Goal: Task Accomplishment & Management: Use online tool/utility

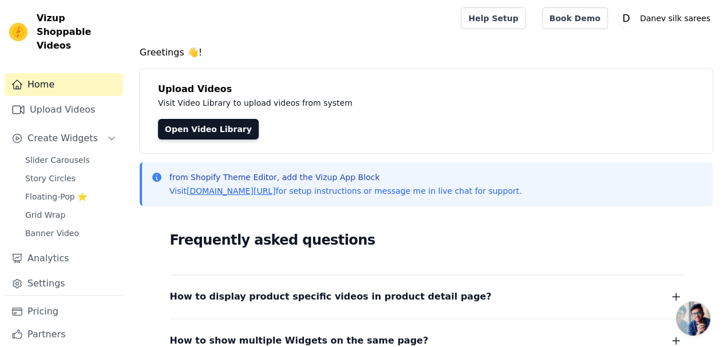
click at [59, 191] on span "Floating-Pop ⭐" at bounding box center [56, 196] width 62 height 11
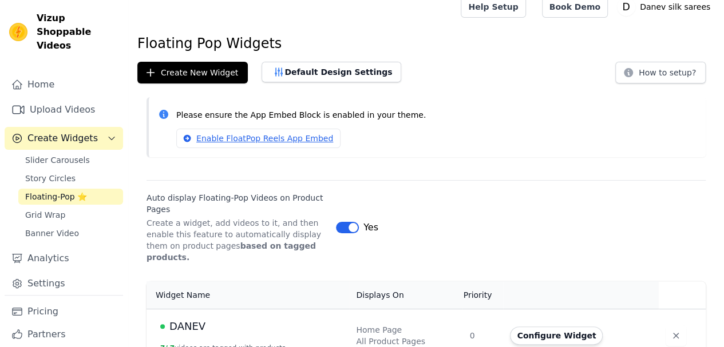
scroll to position [18, 0]
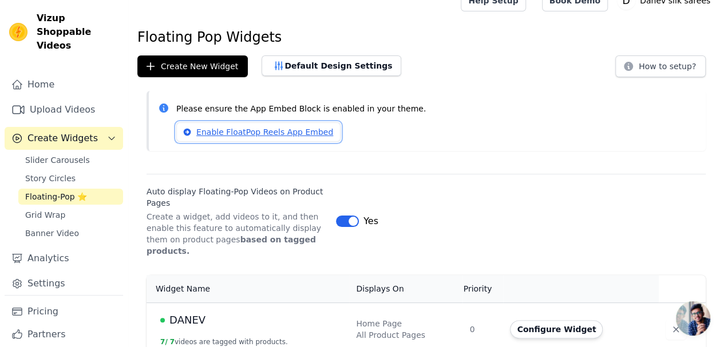
click at [246, 133] on link "Enable FloatPop Reels App Embed" at bounding box center [258, 131] width 164 height 19
click at [531, 320] on button "Configure Widget" at bounding box center [556, 329] width 93 height 18
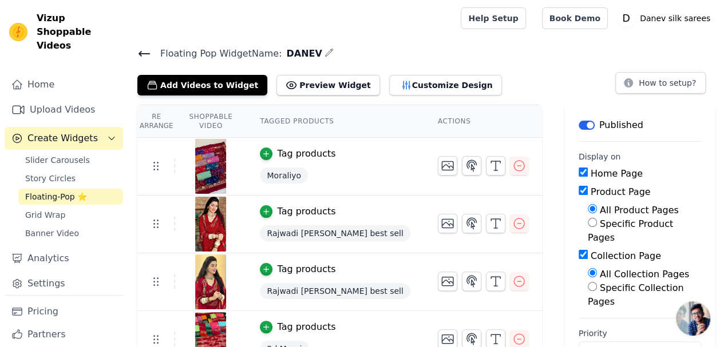
click at [389, 82] on button "Customize Design" at bounding box center [445, 85] width 113 height 21
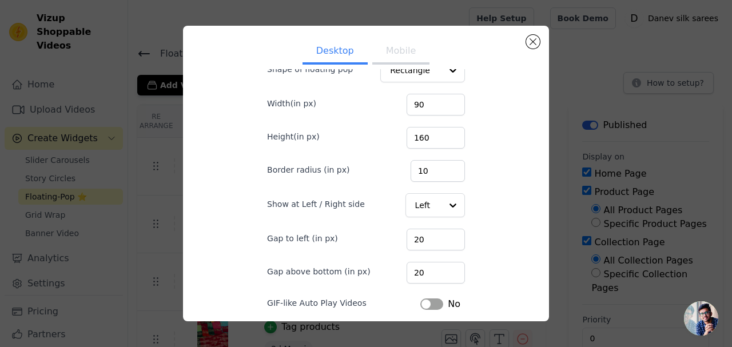
scroll to position [81, 0]
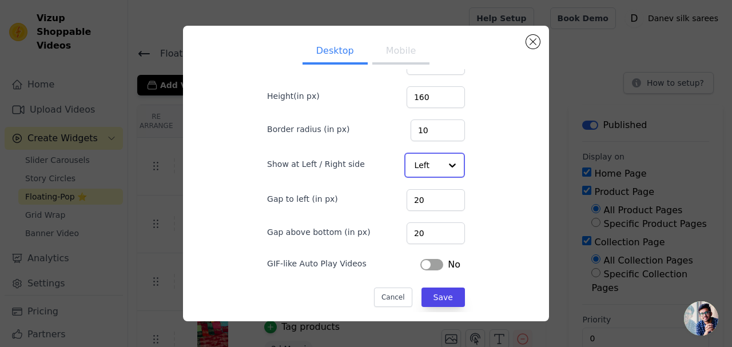
click at [441, 160] on div at bounding box center [452, 165] width 23 height 23
click at [418, 213] on div "Right" at bounding box center [433, 217] width 59 height 24
click at [424, 263] on button "Label" at bounding box center [431, 263] width 23 height 11
click at [429, 293] on button "Save" at bounding box center [443, 296] width 43 height 19
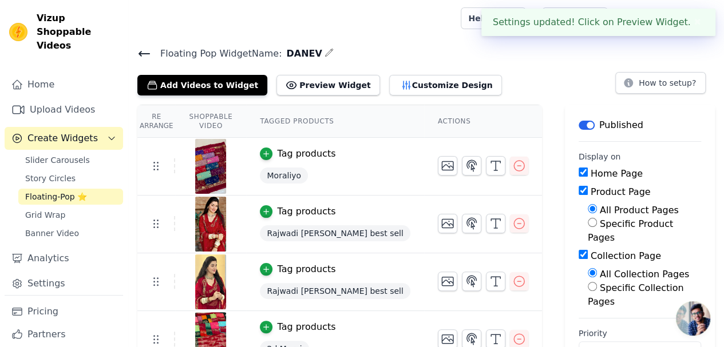
click at [399, 85] on button "Customize Design" at bounding box center [445, 85] width 113 height 21
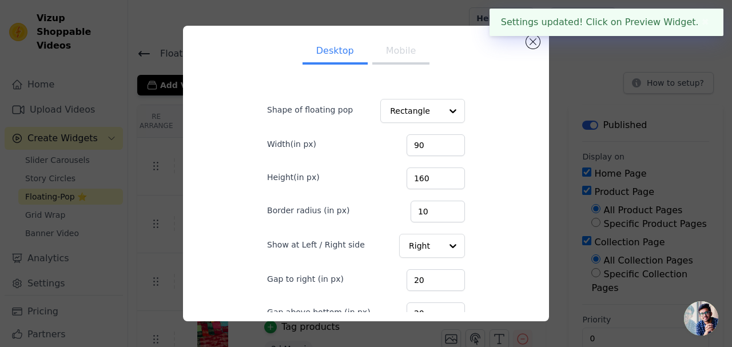
click at [383, 56] on button "Mobile" at bounding box center [400, 51] width 57 height 25
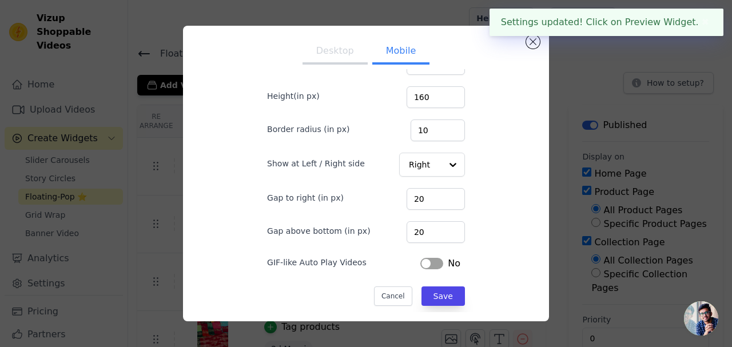
click at [423, 259] on button "Label" at bounding box center [431, 263] width 23 height 11
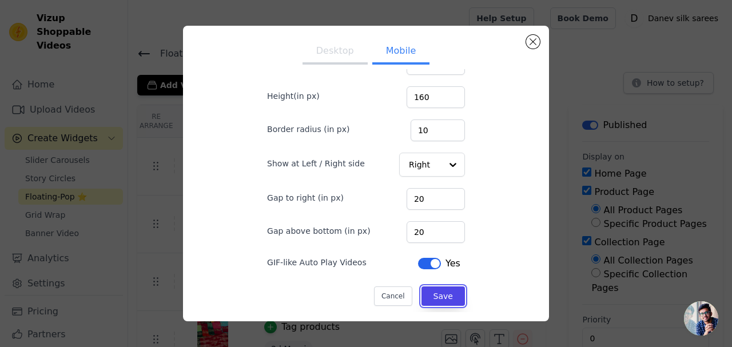
click at [423, 287] on button "Save" at bounding box center [443, 296] width 43 height 19
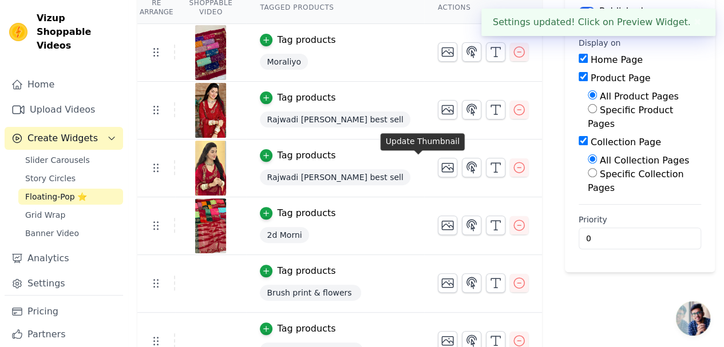
scroll to position [57, 0]
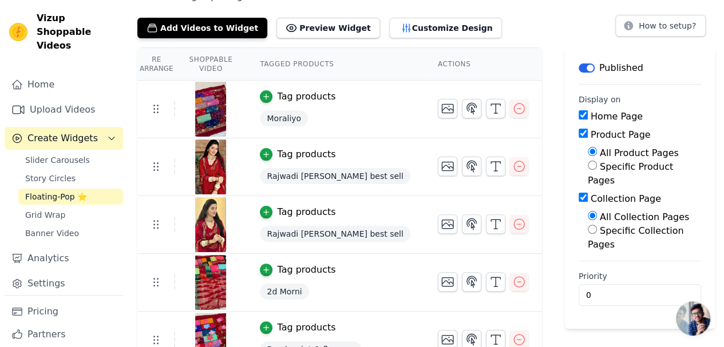
click at [62, 154] on span "Slider Carousels" at bounding box center [57, 159] width 65 height 11
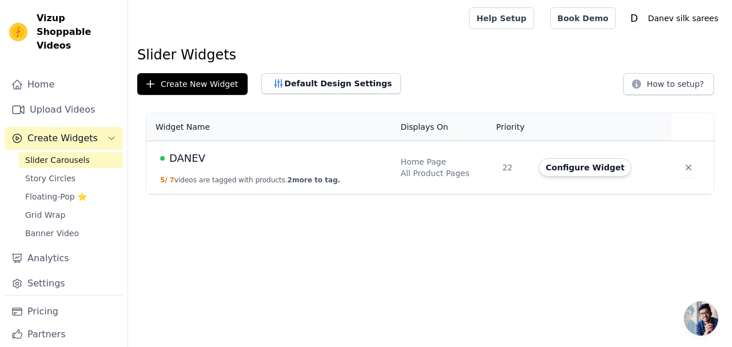
click at [55, 98] on link "Upload Videos" at bounding box center [64, 109] width 118 height 23
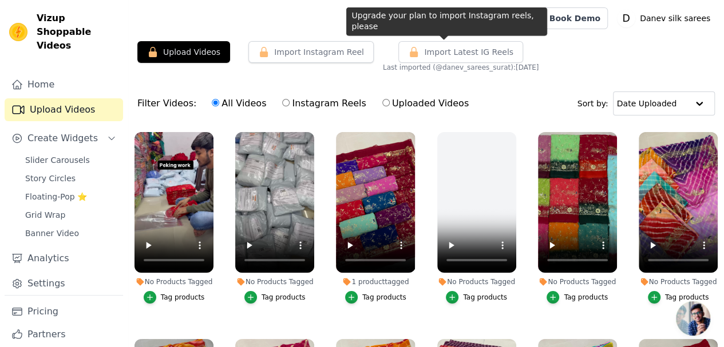
click at [424, 51] on span "Import Latest IG Reels" at bounding box center [468, 51] width 89 height 11
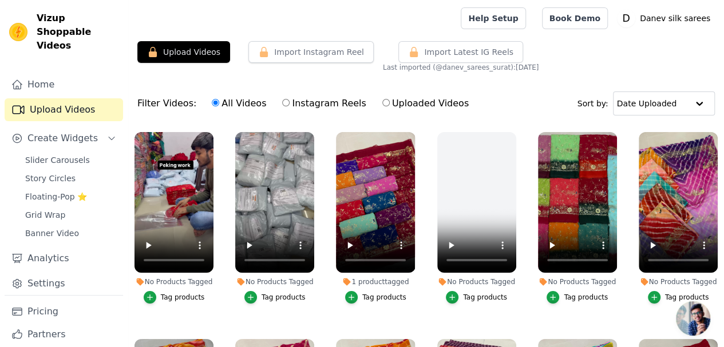
click at [194, 47] on button "Upload Videos" at bounding box center [183, 52] width 93 height 22
click at [263, 68] on div "Import Instagram Reel" at bounding box center [306, 56] width 134 height 31
click at [68, 98] on link "Upload Videos" at bounding box center [64, 109] width 118 height 23
click at [424, 53] on span "Import Latest IG Reels" at bounding box center [468, 51] width 89 height 11
click at [286, 55] on button "Import Instagram Reel" at bounding box center [310, 52] width 125 height 22
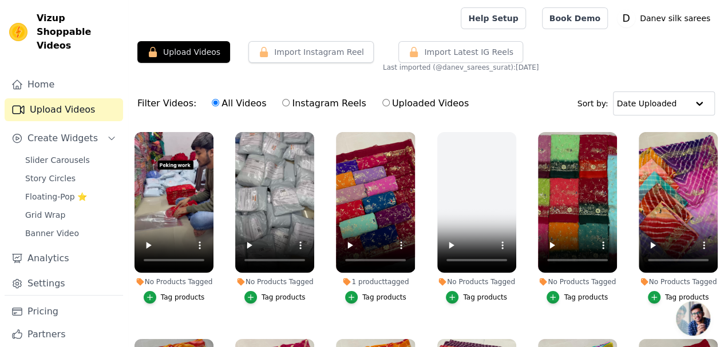
click at [201, 51] on button "Upload Videos" at bounding box center [183, 52] width 93 height 22
click at [89, 127] on button "Create Widgets" at bounding box center [64, 138] width 118 height 23
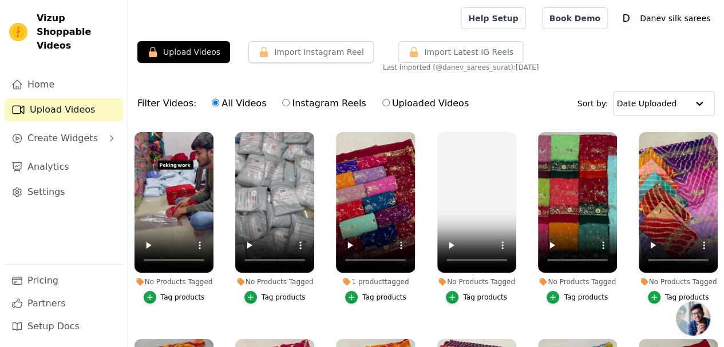
click at [78, 98] on link "Upload Videos" at bounding box center [64, 109] width 118 height 23
click at [70, 132] on span "Create Widgets" at bounding box center [62, 139] width 70 height 14
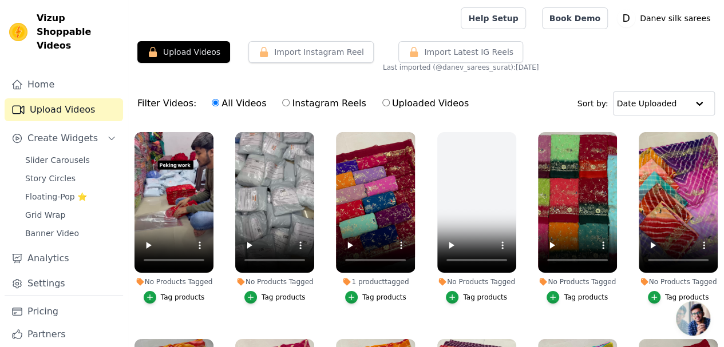
click at [64, 154] on span "Slider Carousels" at bounding box center [57, 159] width 65 height 11
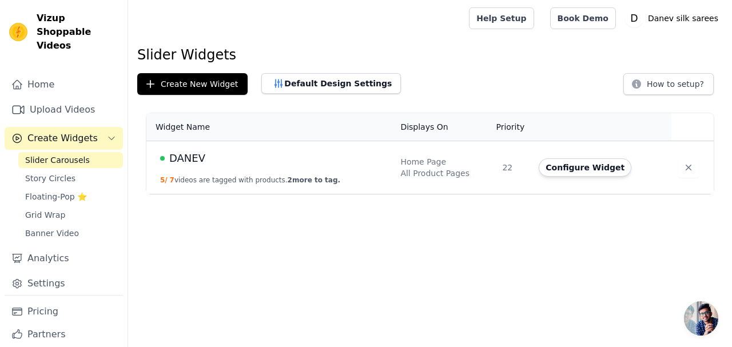
click at [75, 98] on link "Upload Videos" at bounding box center [64, 109] width 118 height 23
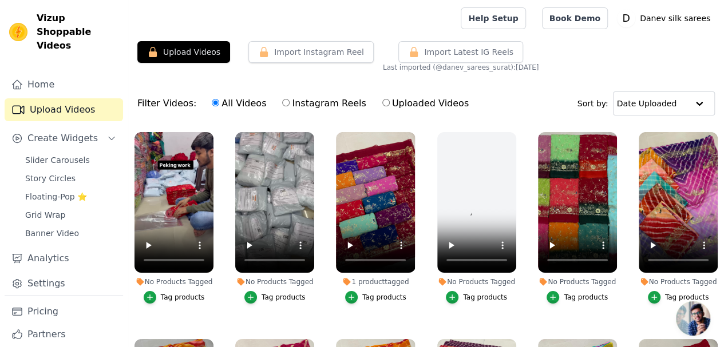
drag, startPoint x: 181, startPoint y: 54, endPoint x: 173, endPoint y: 49, distance: 10.0
click at [173, 49] on button "Upload Videos" at bounding box center [183, 52] width 93 height 22
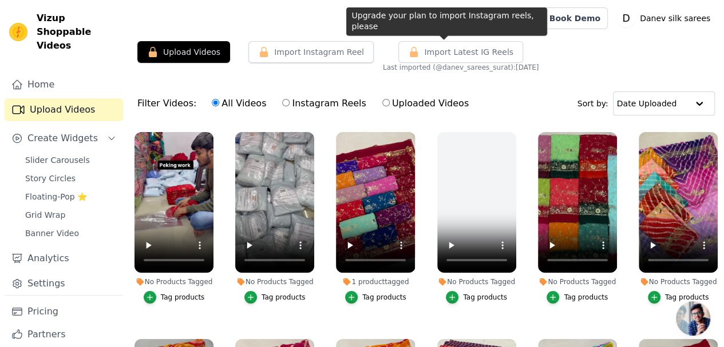
click at [424, 51] on span "Import Latest IG Reels" at bounding box center [468, 51] width 89 height 11
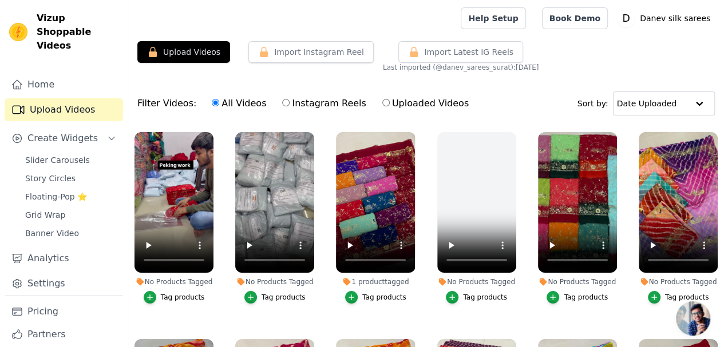
click at [308, 99] on label "Instagram Reels" at bounding box center [323, 103] width 85 height 15
click at [289, 99] on input "Instagram Reels" at bounding box center [285, 102] width 7 height 7
radio input "true"
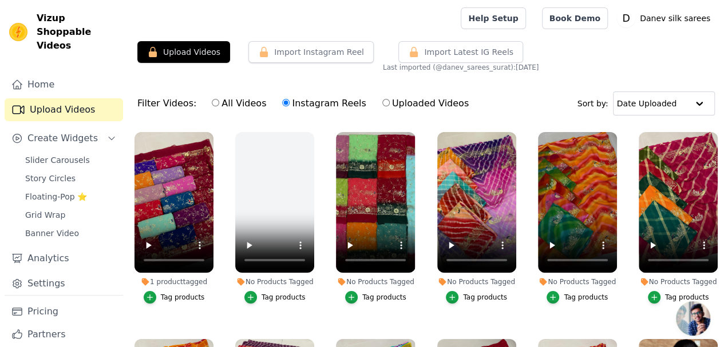
click at [292, 105] on label "Instagram Reels" at bounding box center [323, 103] width 85 height 15
click at [289, 105] on input "Instagram Reels" at bounding box center [285, 102] width 7 height 7
click at [236, 100] on label "All Videos" at bounding box center [238, 103] width 55 height 15
click at [219, 100] on input "All Videos" at bounding box center [215, 102] width 7 height 7
radio input "true"
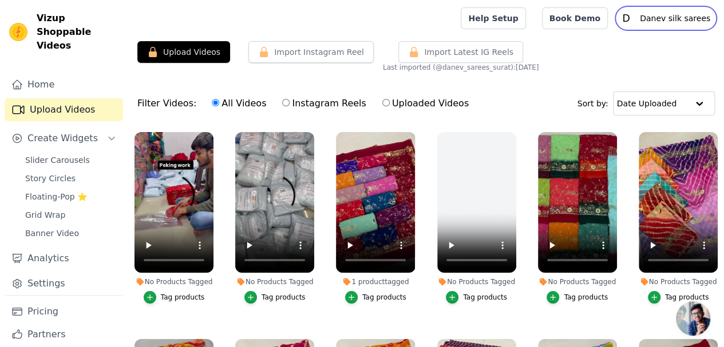
click at [635, 17] on icon "D" at bounding box center [626, 18] width 18 height 18
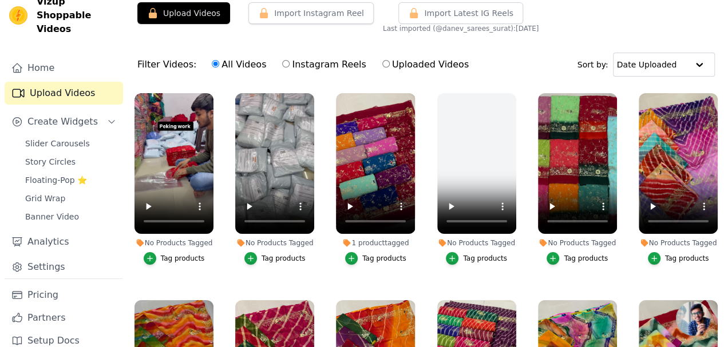
scroll to position [57, 0]
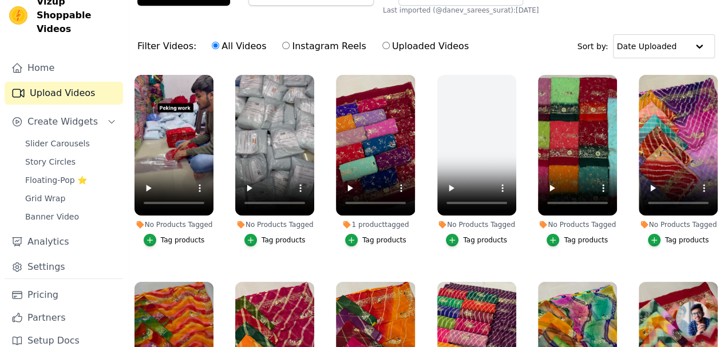
click at [57, 284] on link "Pricing" at bounding box center [64, 295] width 118 height 23
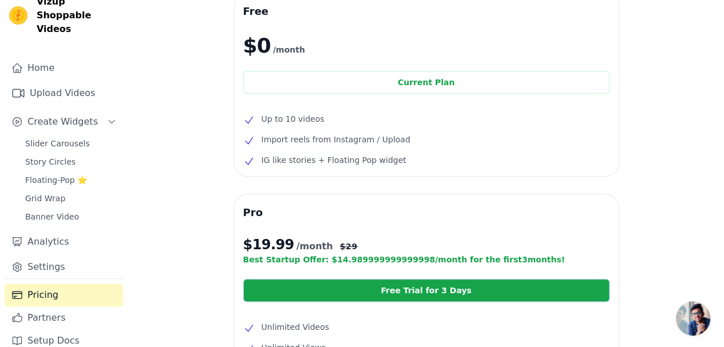
click at [412, 84] on div "Current Plan" at bounding box center [426, 82] width 366 height 23
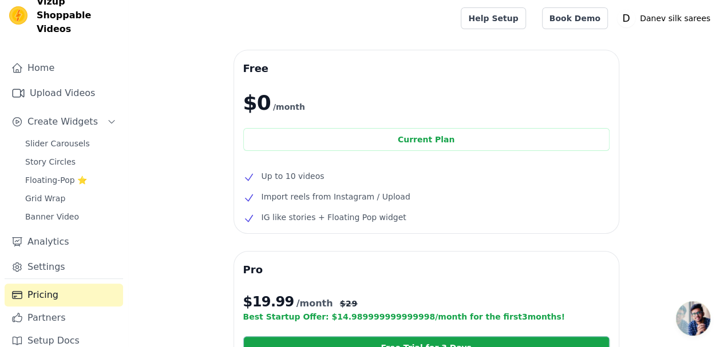
click at [71, 174] on span "Floating-Pop ⭐" at bounding box center [56, 179] width 62 height 11
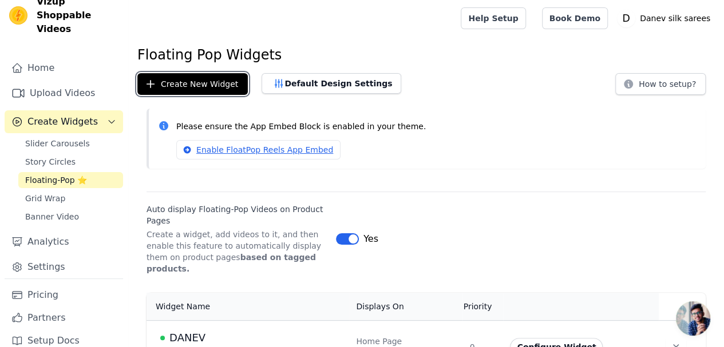
click at [205, 86] on button "Create New Widget" at bounding box center [192, 84] width 110 height 22
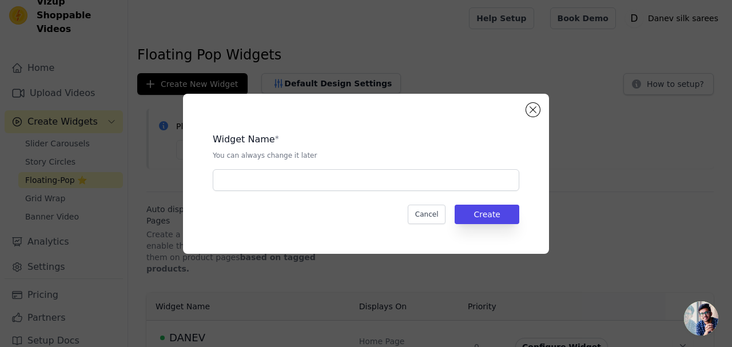
click at [523, 114] on div "Widget Name * You can always change it later Cancel Create" at bounding box center [365, 174] width 329 height 124
click at [533, 109] on button "Close modal" at bounding box center [533, 110] width 14 height 14
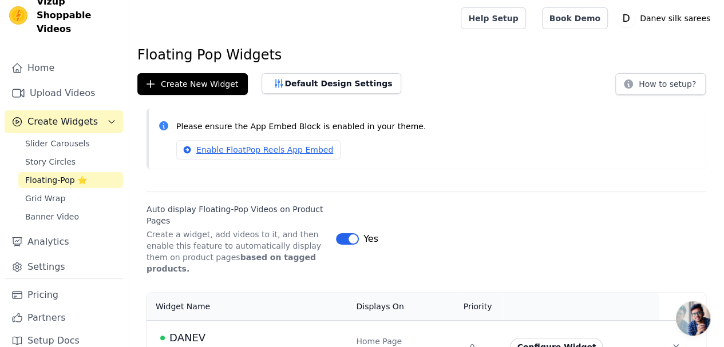
click at [71, 138] on span "Slider Carousels" at bounding box center [57, 143] width 65 height 11
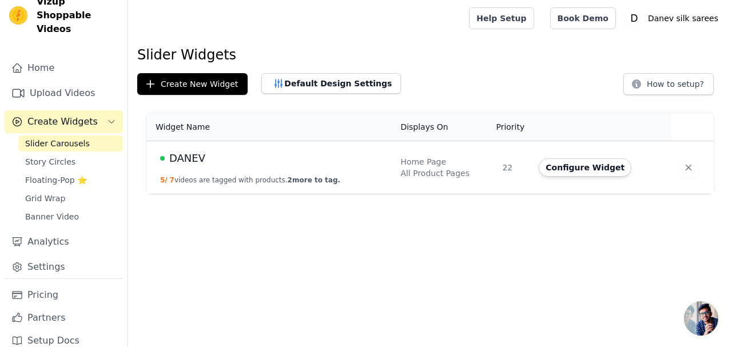
click at [58, 115] on span "Create Widgets" at bounding box center [62, 122] width 70 height 14
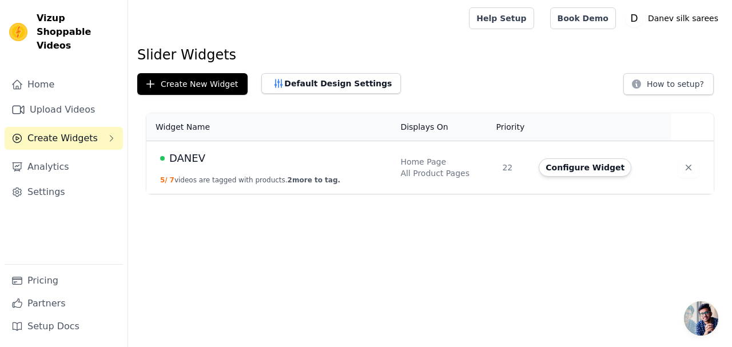
click at [58, 98] on link "Upload Videos" at bounding box center [64, 109] width 118 height 23
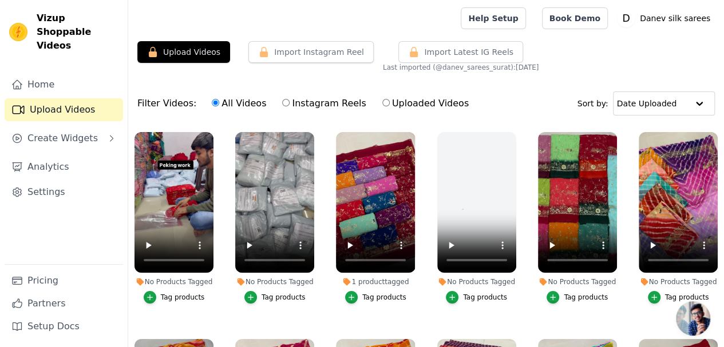
click at [75, 132] on span "Create Widgets" at bounding box center [62, 139] width 70 height 14
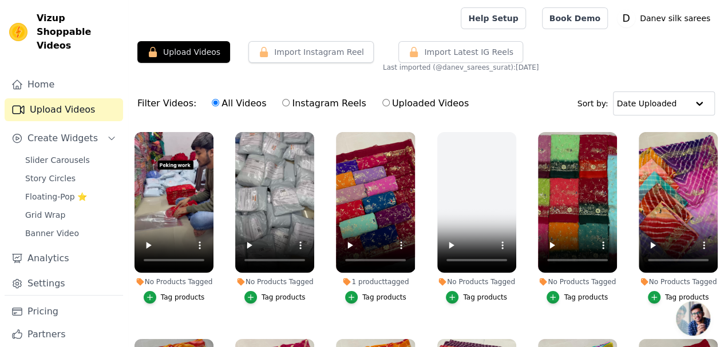
click at [71, 154] on span "Slider Carousels" at bounding box center [57, 159] width 65 height 11
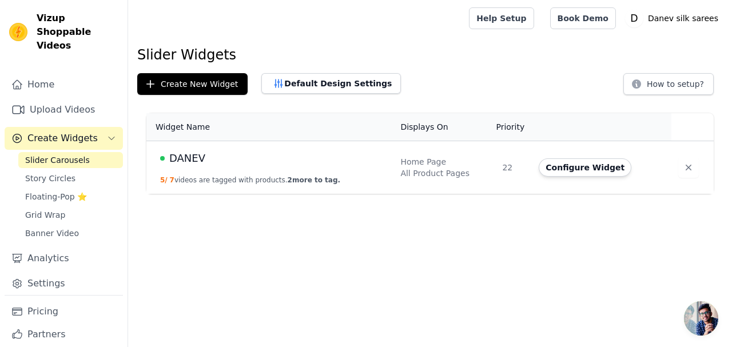
click at [195, 165] on span "DANEV" at bounding box center [187, 158] width 36 height 16
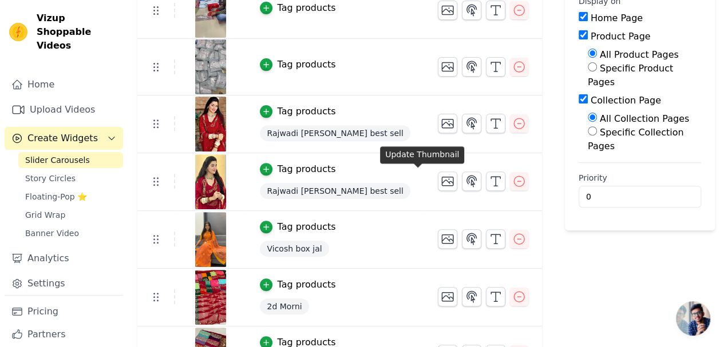
scroll to position [190, 0]
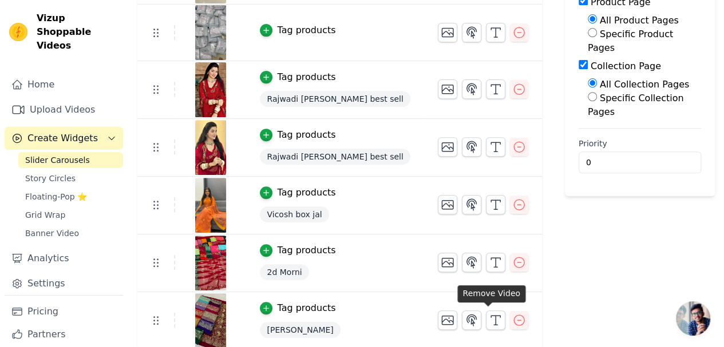
click at [512, 318] on icon "button" at bounding box center [519, 320] width 14 height 14
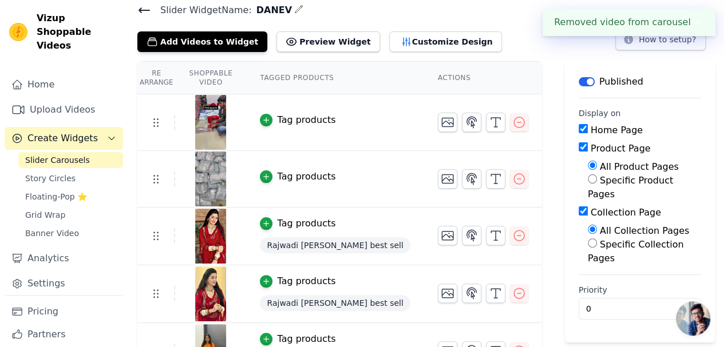
scroll to position [0, 0]
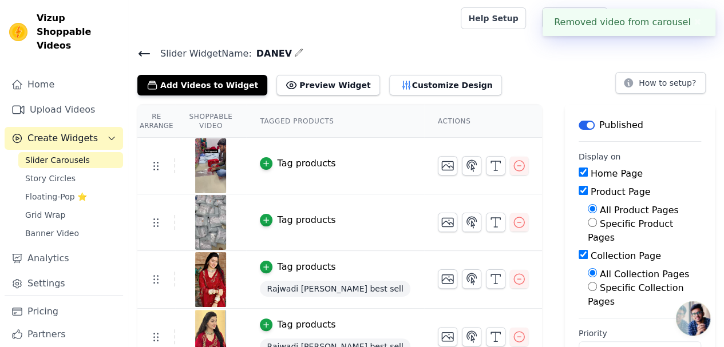
click at [66, 99] on link "Upload Videos" at bounding box center [64, 109] width 118 height 23
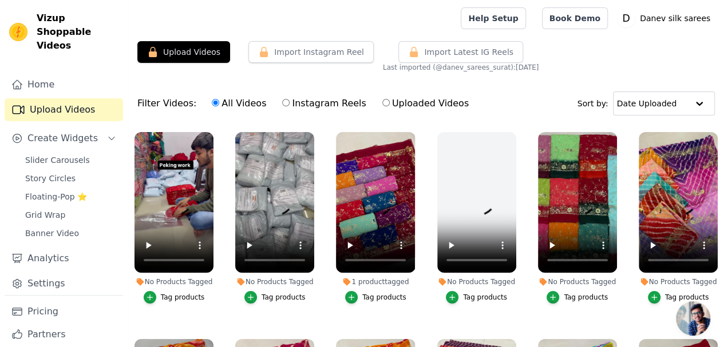
click at [206, 51] on button "Upload Videos" at bounding box center [183, 52] width 93 height 22
click at [427, 70] on span "Last imported (@ danev_sarees_surat ): 2 days ago" at bounding box center [461, 67] width 156 height 9
click at [516, 14] on link "Help Setup" at bounding box center [492, 18] width 65 height 22
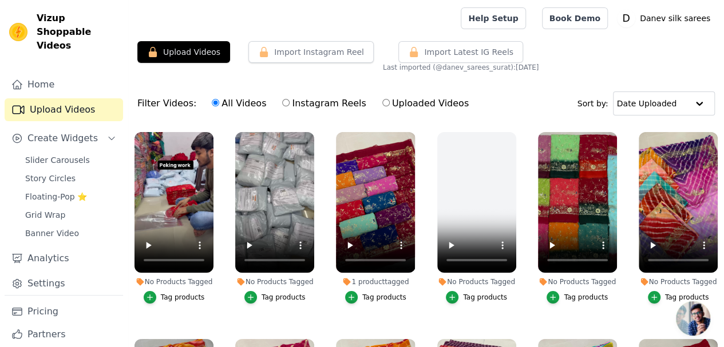
click at [65, 73] on link "Home" at bounding box center [64, 84] width 118 height 23
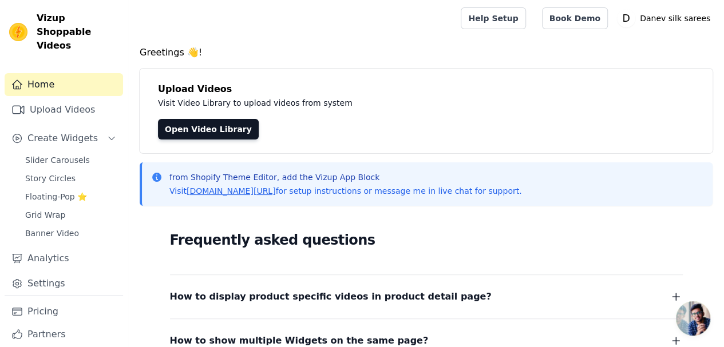
click at [55, 98] on link "Upload Videos" at bounding box center [64, 109] width 118 height 23
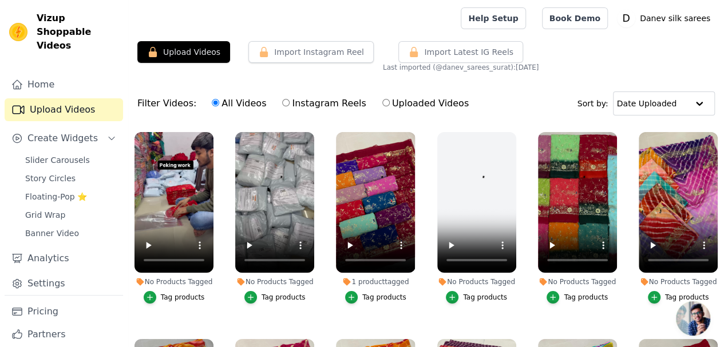
click at [403, 105] on label "Uploaded Videos" at bounding box center [425, 103] width 88 height 15
click at [389, 105] on input "Uploaded Videos" at bounding box center [385, 102] width 7 height 7
radio input "true"
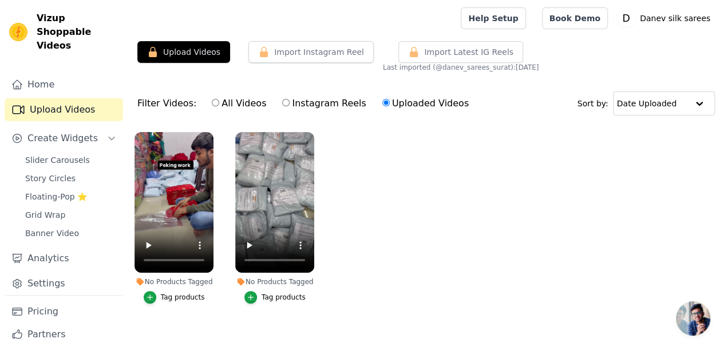
click at [415, 66] on span "Last imported (@ danev_sarees_surat ): 2 days ago" at bounding box center [461, 67] width 156 height 9
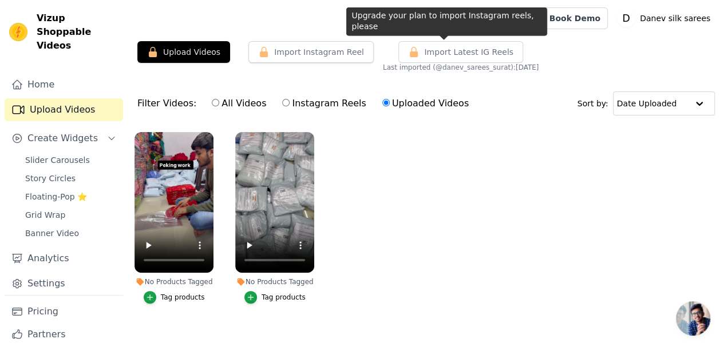
click at [424, 54] on span "Import Latest IG Reels" at bounding box center [468, 51] width 89 height 11
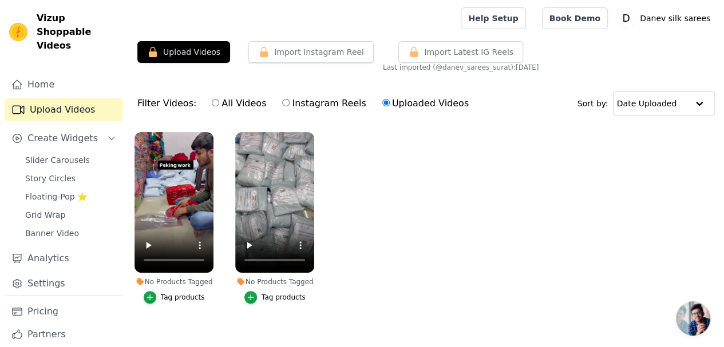
click at [424, 55] on span "Import Latest IG Reels" at bounding box center [468, 51] width 89 height 11
click at [308, 52] on button "Import Instagram Reel" at bounding box center [310, 52] width 125 height 22
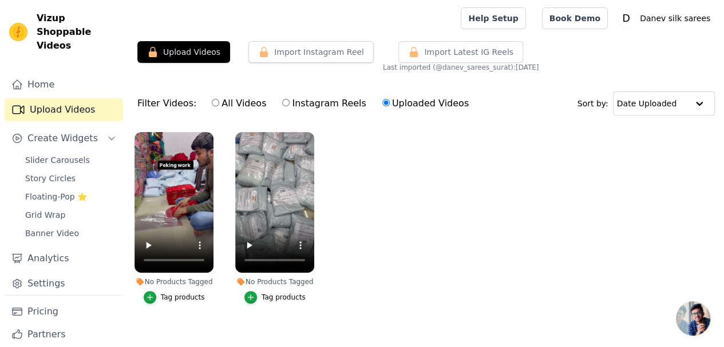
click at [191, 49] on button "Upload Videos" at bounding box center [183, 52] width 93 height 22
click at [211, 99] on label "All Videos" at bounding box center [238, 103] width 55 height 15
click at [212, 99] on input "All Videos" at bounding box center [215, 102] width 7 height 7
radio input "true"
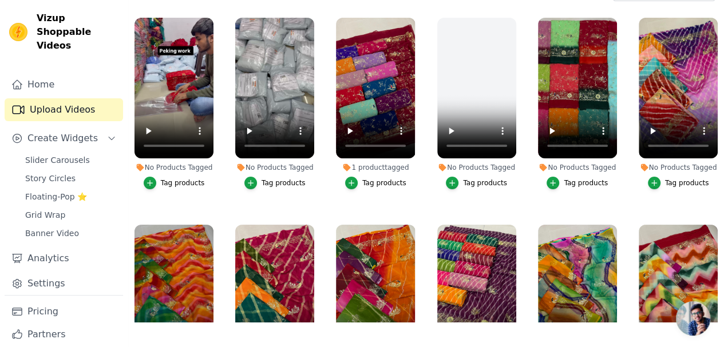
click at [52, 73] on link "Home" at bounding box center [64, 84] width 118 height 23
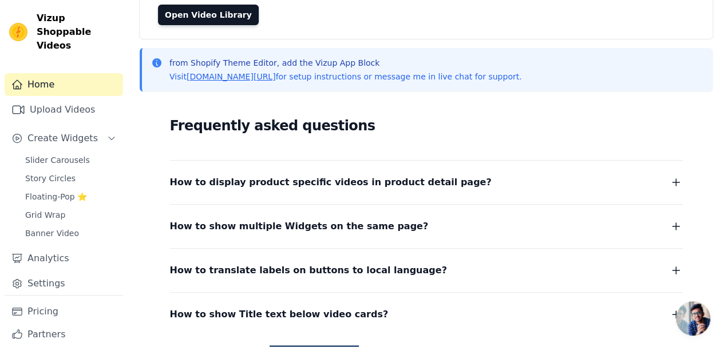
click at [230, 76] on link "[DOMAIN_NAME][URL]" at bounding box center [230, 76] width 89 height 9
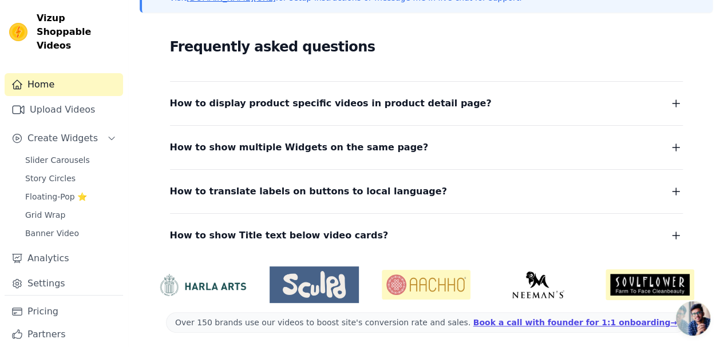
scroll to position [196, 0]
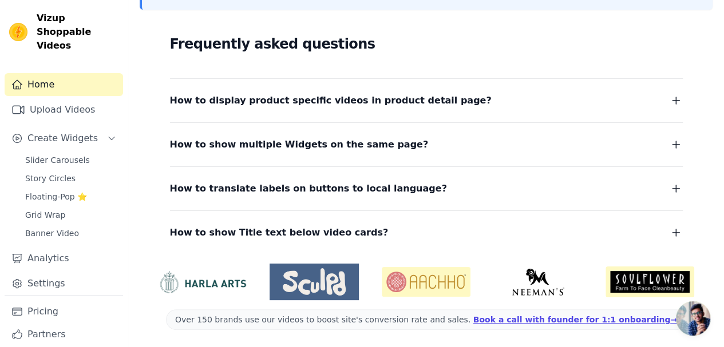
click at [56, 98] on link "Upload Videos" at bounding box center [64, 109] width 118 height 23
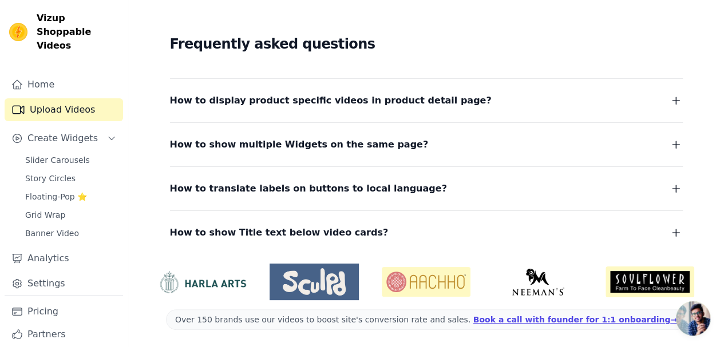
scroll to position [116, 0]
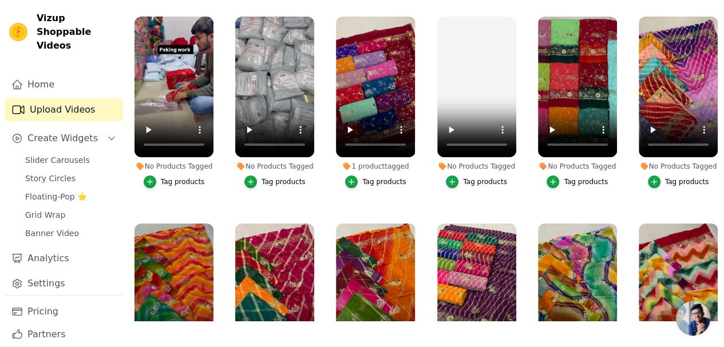
click at [150, 178] on icon "button" at bounding box center [150, 182] width 8 height 8
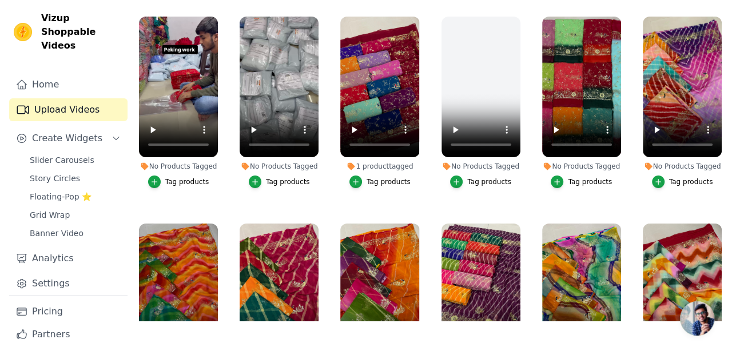
scroll to position [0, 0]
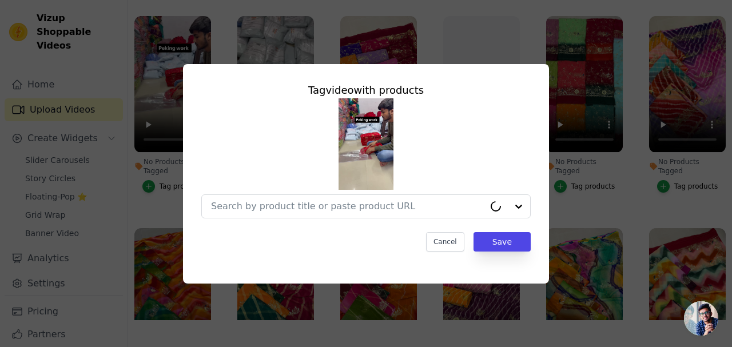
click at [155, 177] on div "Tag video with products Cancel Save" at bounding box center [365, 174] width 695 height 256
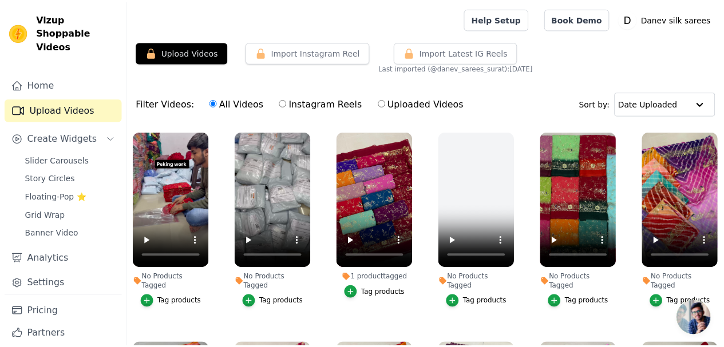
scroll to position [116, 0]
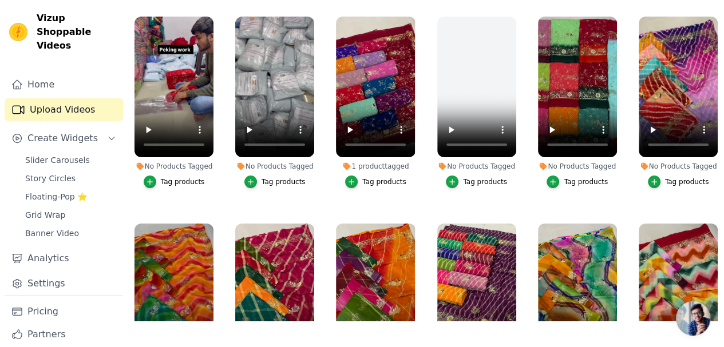
click at [155, 177] on button "Tag products" at bounding box center [174, 182] width 61 height 13
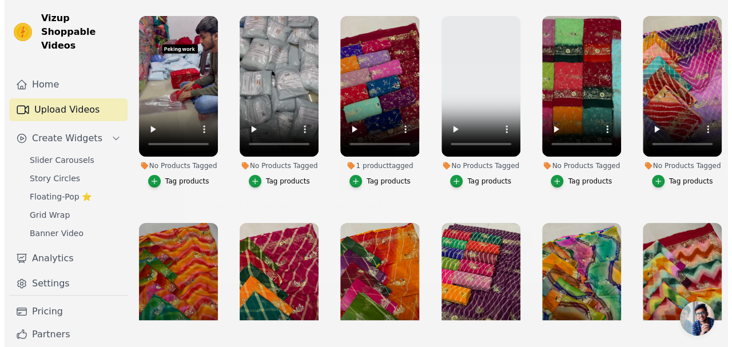
scroll to position [0, 0]
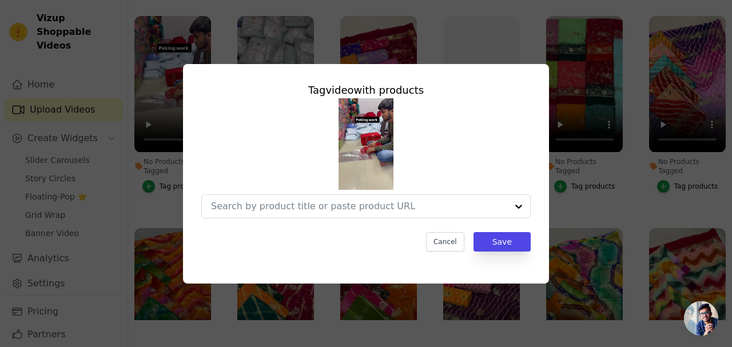
click at [155, 177] on div "Tag video with products Cancel Save" at bounding box center [365, 174] width 695 height 256
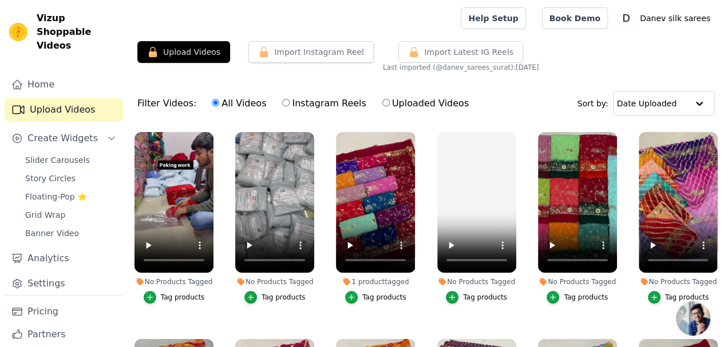
click at [296, 51] on button "Import Instagram Reel" at bounding box center [310, 52] width 125 height 22
click at [196, 51] on button "Upload Videos" at bounding box center [183, 52] width 93 height 22
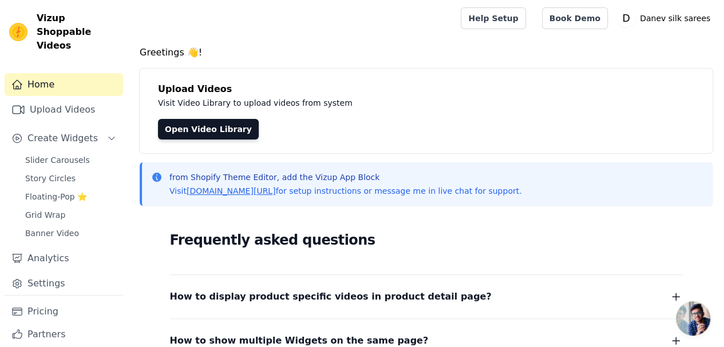
click at [205, 132] on link "Open Video Library" at bounding box center [208, 129] width 101 height 21
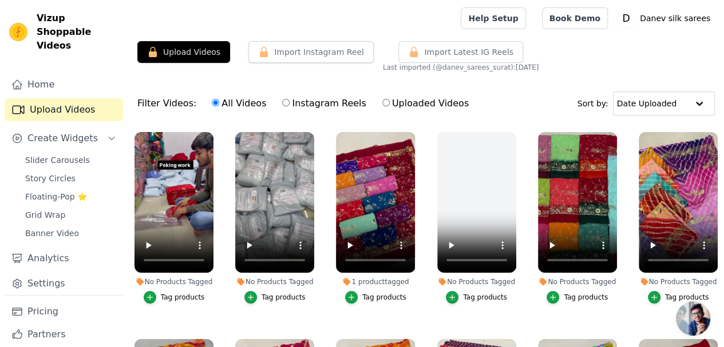
click at [66, 207] on link "Grid Wrap" at bounding box center [70, 215] width 105 height 16
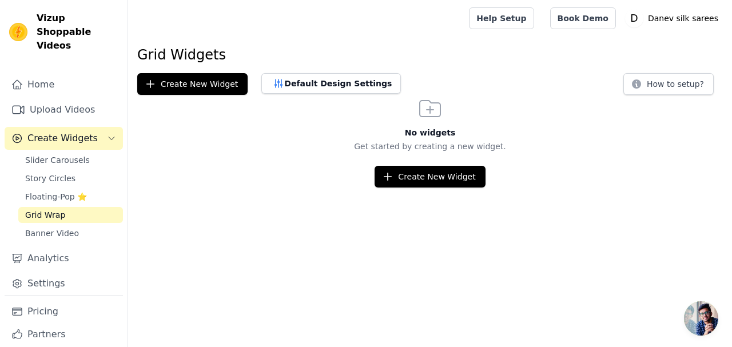
click at [75, 228] on div "Home Upload Videos Create Widgets Slider Carousels Story Circles Floating-Pop ⭐…" at bounding box center [64, 184] width 118 height 222
click at [75, 225] on link "Banner Video" at bounding box center [70, 233] width 105 height 16
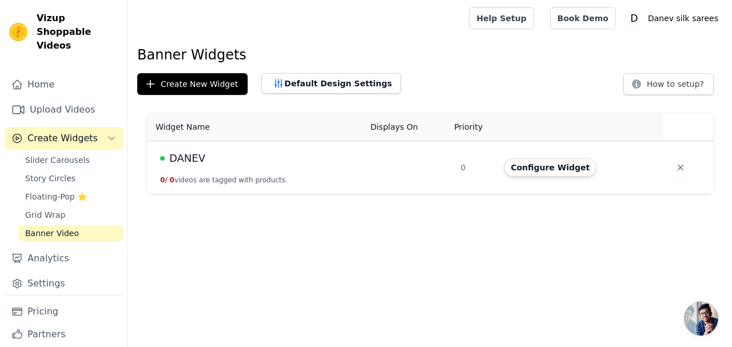
click at [74, 191] on span "Floating-Pop ⭐" at bounding box center [56, 196] width 62 height 11
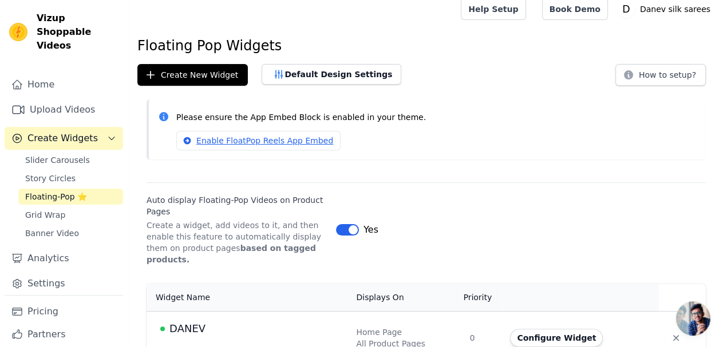
scroll to position [18, 0]
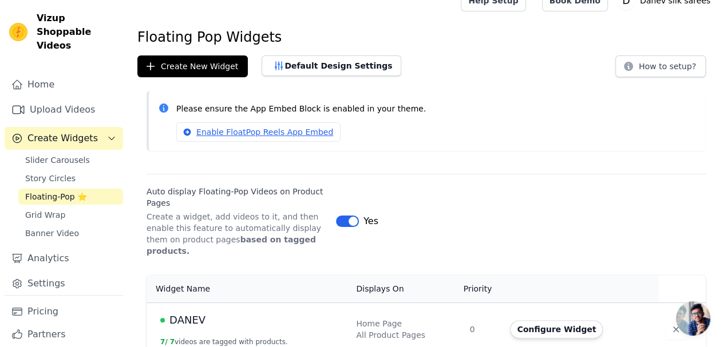
click at [532, 320] on button "Configure Widget" at bounding box center [556, 329] width 93 height 18
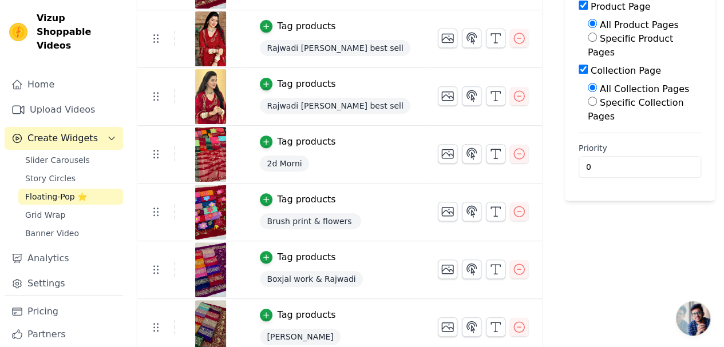
scroll to position [192, 0]
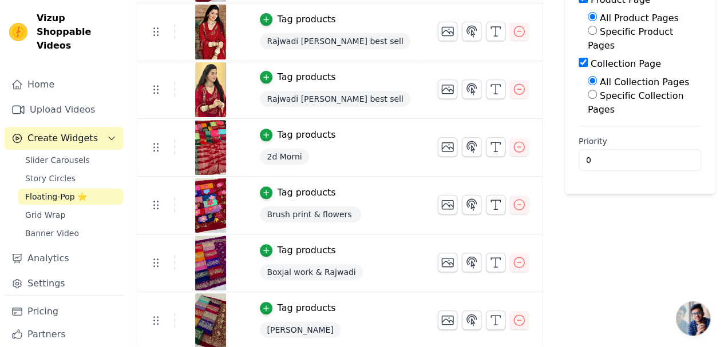
click at [240, 320] on div at bounding box center [211, 320] width 70 height 55
click at [221, 317] on img at bounding box center [210, 320] width 32 height 55
click at [466, 317] on icon "button" at bounding box center [471, 320] width 10 height 11
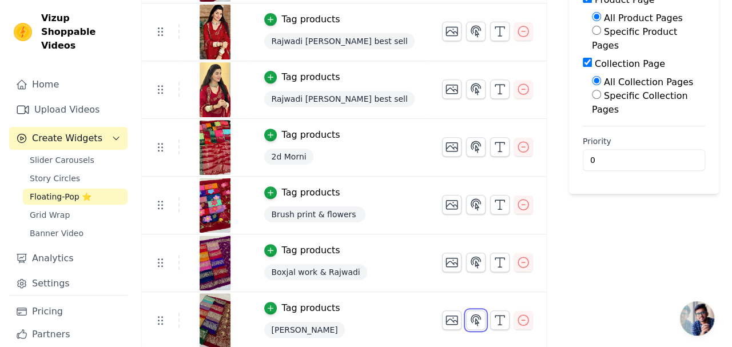
scroll to position [0, 0]
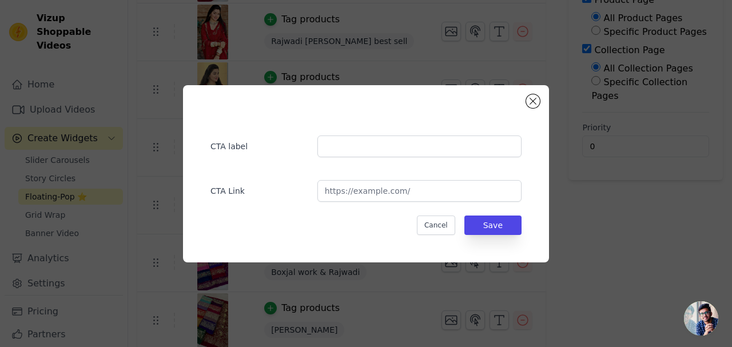
click at [454, 300] on div "CTA label CTA Link Cancel Save" at bounding box center [366, 173] width 732 height 347
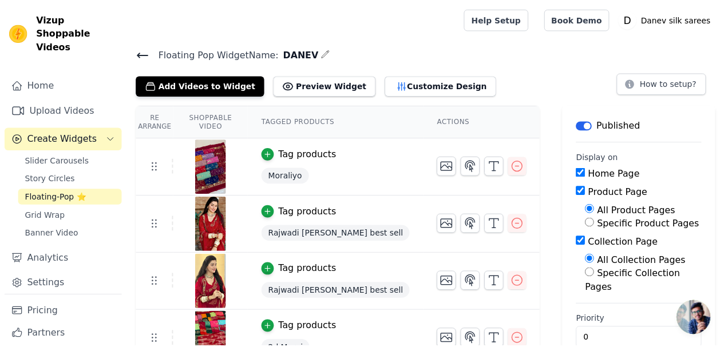
scroll to position [192, 0]
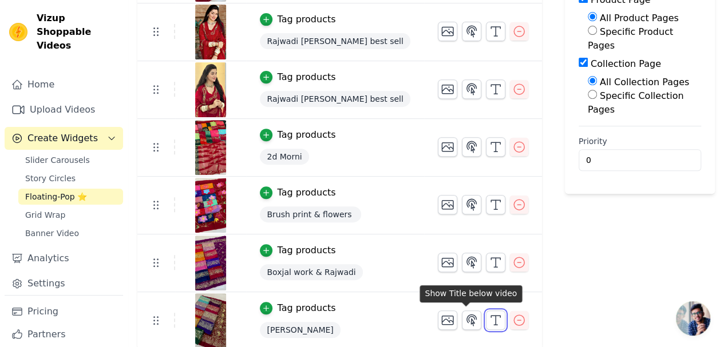
click at [488, 313] on icon "button" at bounding box center [495, 320] width 14 height 14
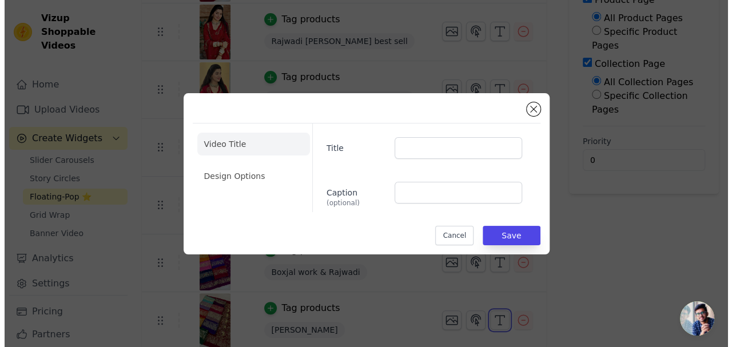
scroll to position [0, 0]
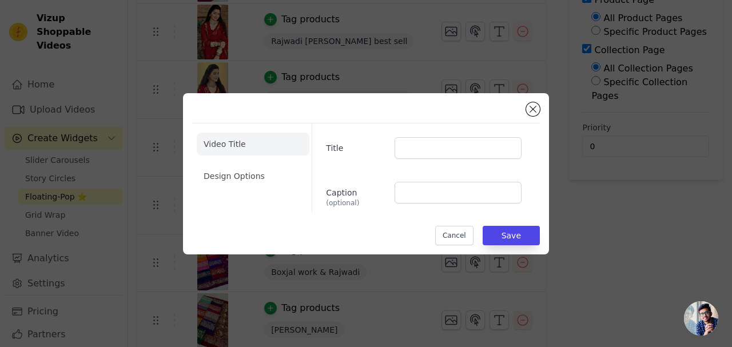
click at [456, 299] on div "Video Title Design Options Title Caption (optional) Cancel Save" at bounding box center [366, 173] width 732 height 347
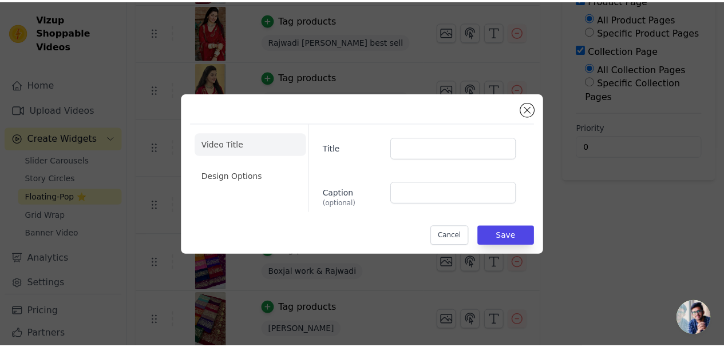
scroll to position [192, 0]
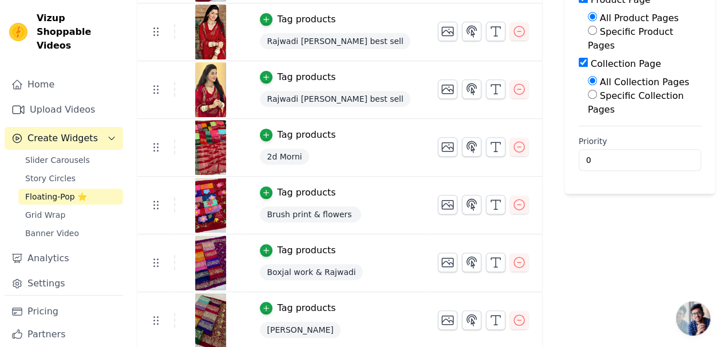
click at [45, 300] on link "Pricing" at bounding box center [64, 311] width 118 height 23
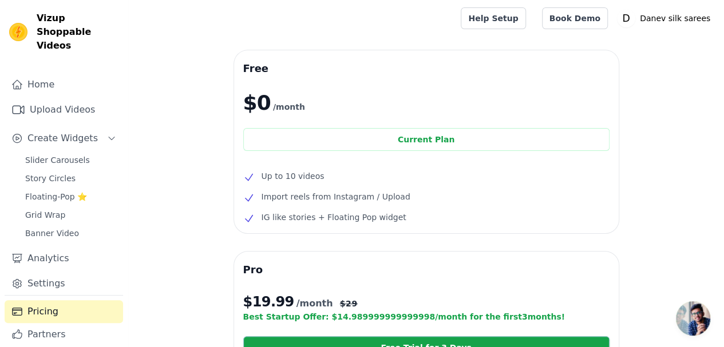
click at [321, 173] on li "Up to 10 videos" at bounding box center [426, 176] width 366 height 14
click at [372, 138] on div "Current Plan" at bounding box center [426, 139] width 366 height 23
click at [372, 139] on div "Current Plan" at bounding box center [426, 139] width 366 height 23
click at [360, 140] on div "Current Plan" at bounding box center [426, 139] width 366 height 23
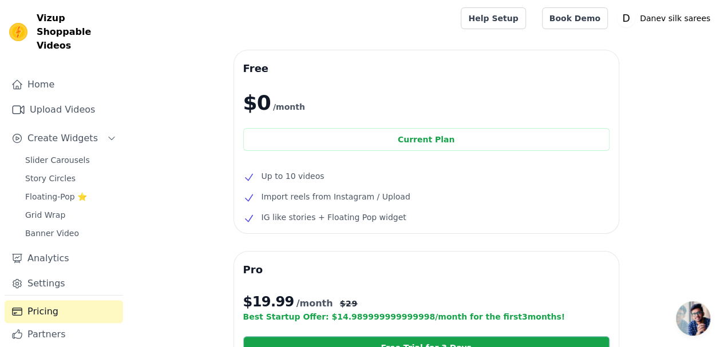
click at [331, 141] on div "Current Plan" at bounding box center [426, 139] width 366 height 23
click at [327, 144] on div "Current Plan" at bounding box center [426, 139] width 366 height 23
click at [327, 142] on div "Current Plan" at bounding box center [426, 139] width 366 height 23
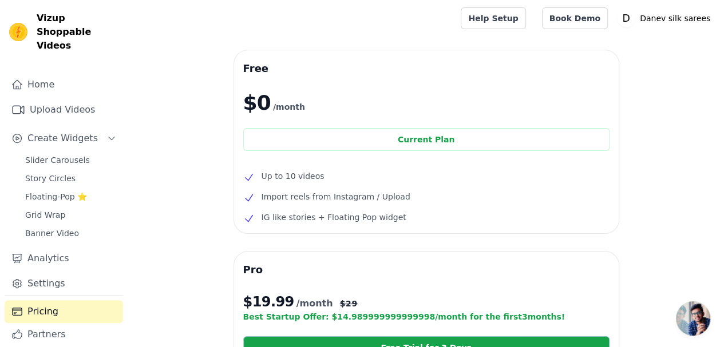
drag, startPoint x: 365, startPoint y: 142, endPoint x: 319, endPoint y: 144, distance: 47.0
click at [365, 142] on div "Current Plan" at bounding box center [426, 139] width 366 height 23
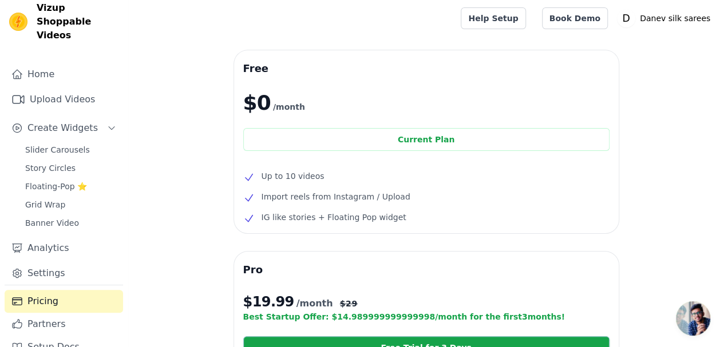
scroll to position [17, 0]
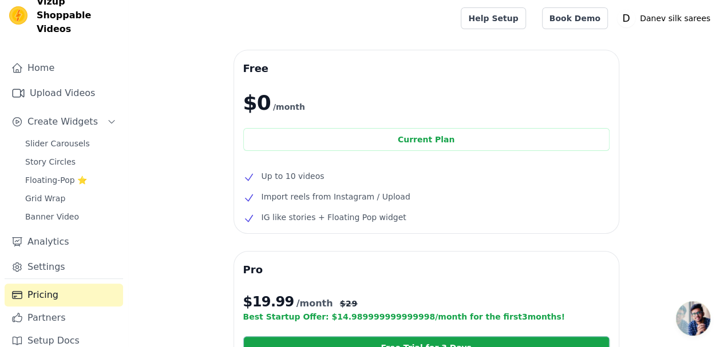
click at [63, 329] on link "Setup Docs" at bounding box center [64, 340] width 118 height 23
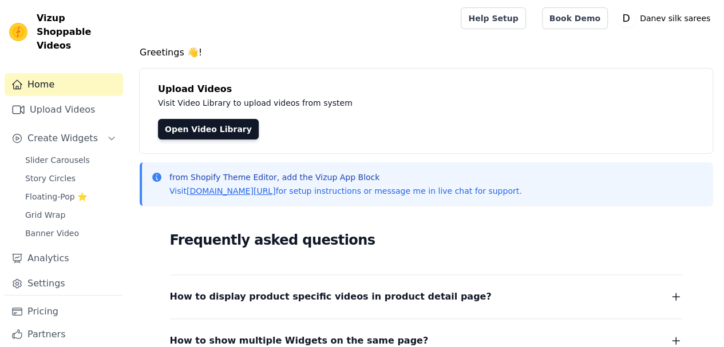
click at [65, 191] on span "Floating-Pop ⭐" at bounding box center [56, 196] width 62 height 11
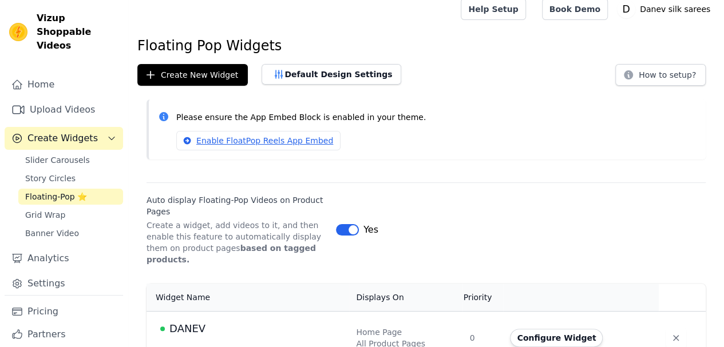
scroll to position [18, 0]
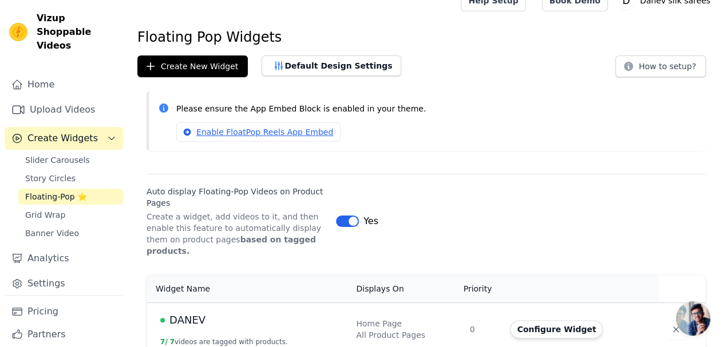
click at [261, 312] on div "DANEV" at bounding box center [251, 320] width 182 height 16
click at [541, 320] on button "Configure Widget" at bounding box center [556, 329] width 93 height 18
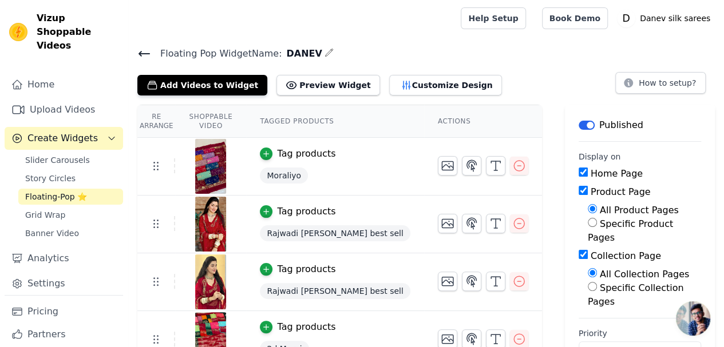
scroll to position [57, 0]
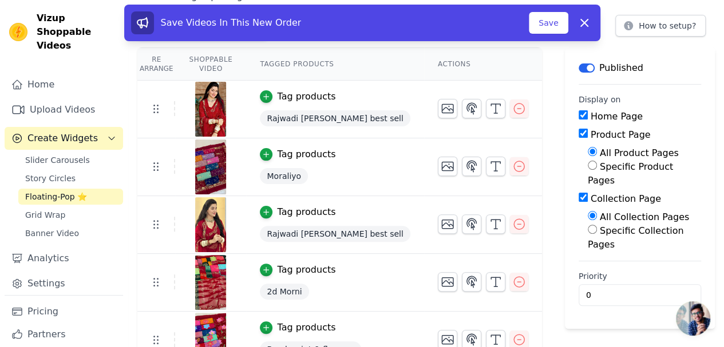
click at [541, 27] on button "Save" at bounding box center [547, 23] width 39 height 22
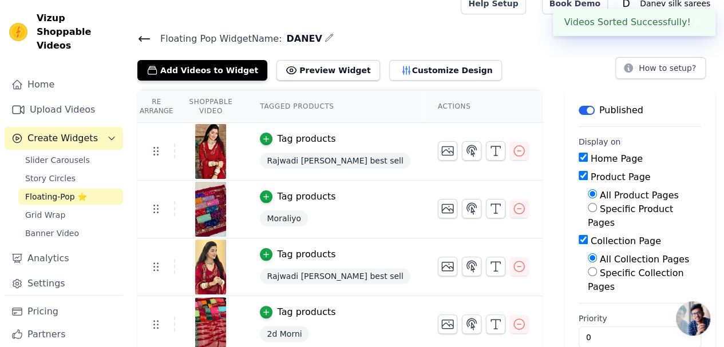
scroll to position [0, 0]
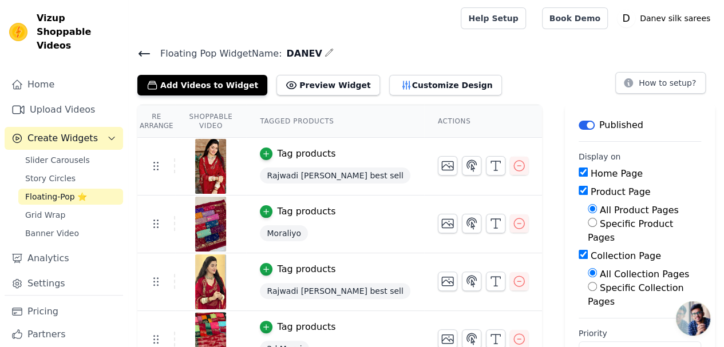
click at [152, 57] on span "Floating Pop Widget Name:" at bounding box center [216, 54] width 130 height 14
click at [148, 51] on icon at bounding box center [144, 54] width 14 height 14
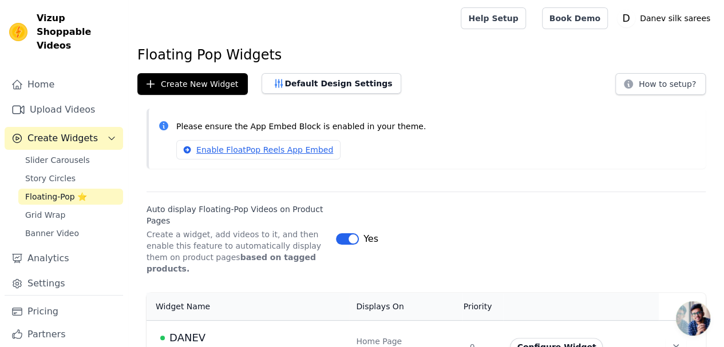
click at [43, 98] on link "Upload Videos" at bounding box center [64, 109] width 118 height 23
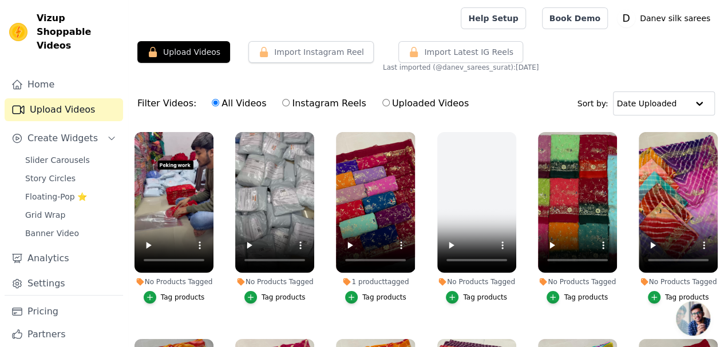
click at [39, 76] on link "Home" at bounding box center [64, 84] width 118 height 23
